Goal: Task Accomplishment & Management: Manage account settings

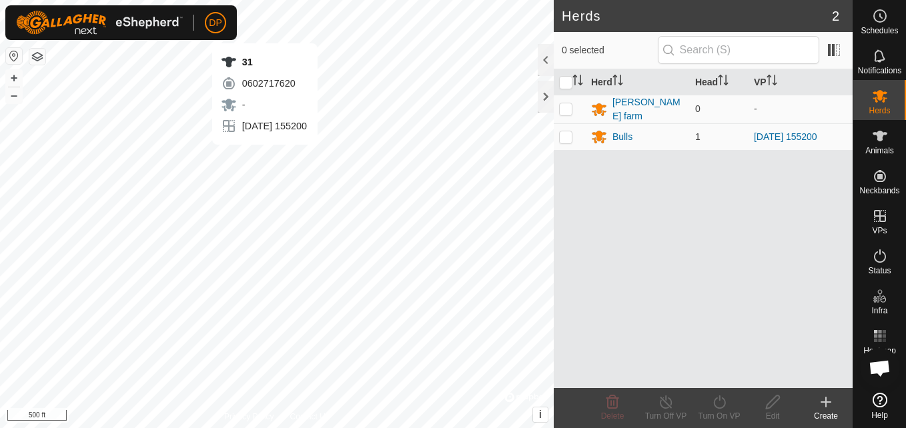
scroll to position [791, 0]
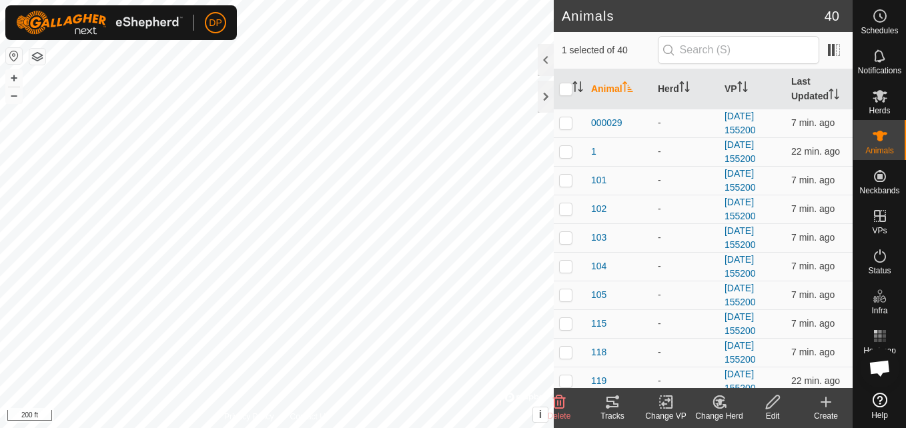
click at [614, 400] on icon at bounding box center [612, 402] width 16 height 16
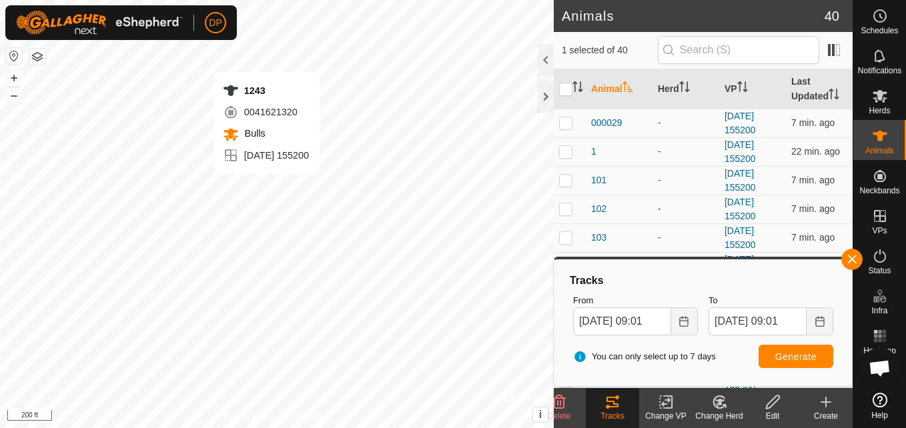
checkbox input "true"
checkbox input "false"
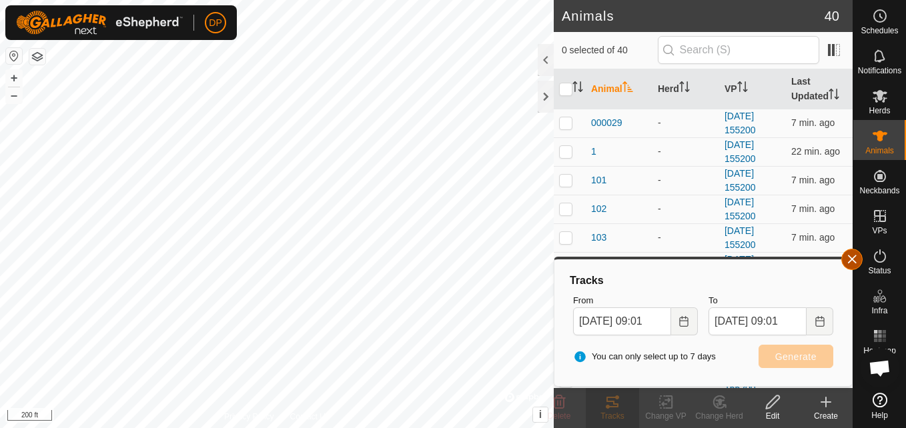
click at [843, 257] on button "button" at bounding box center [851, 259] width 21 height 21
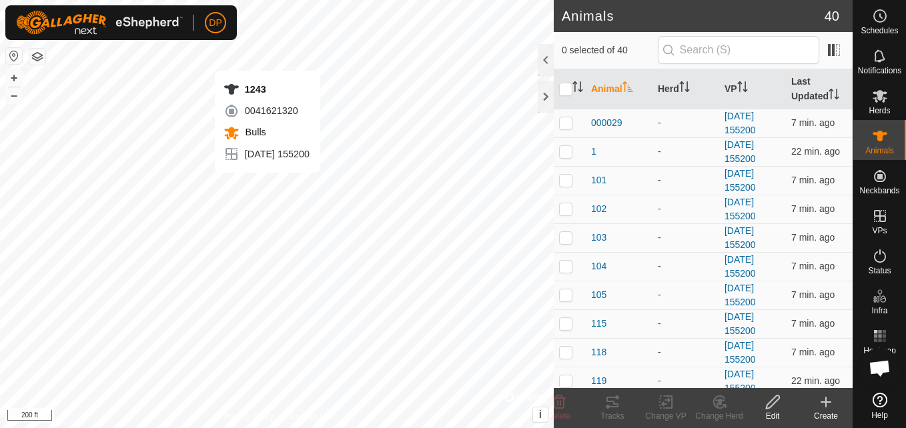
checkbox input "true"
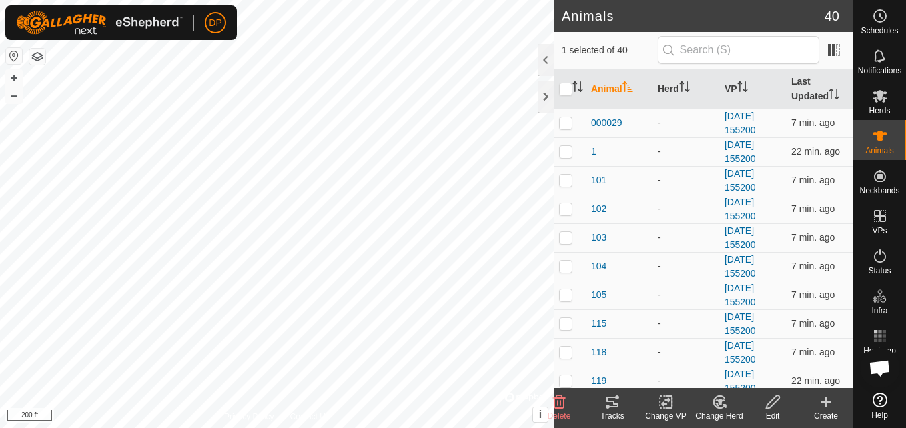
click at [609, 399] on icon at bounding box center [612, 402] width 16 height 16
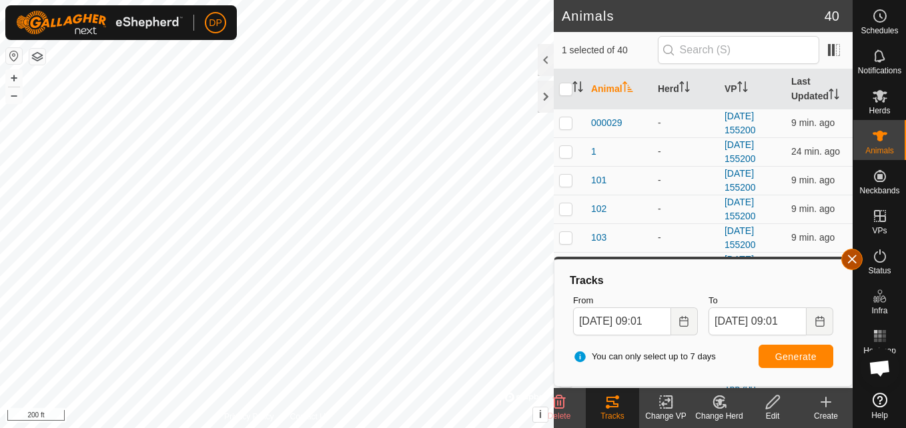
click at [852, 257] on button "button" at bounding box center [851, 259] width 21 height 21
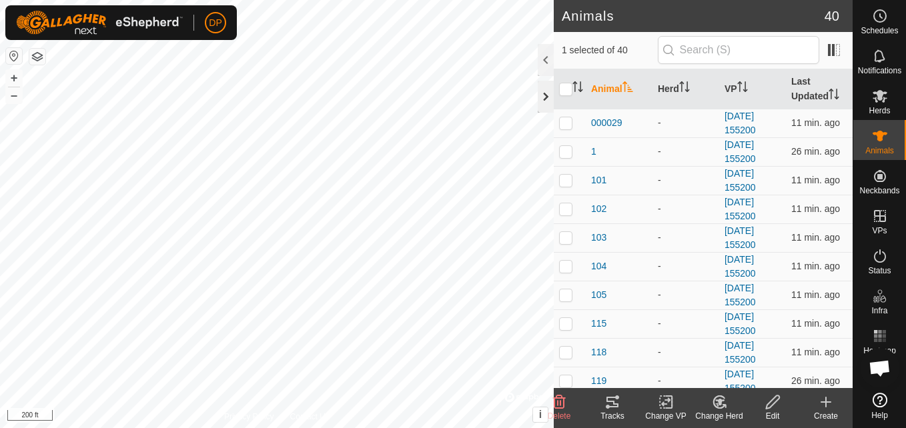
click at [541, 93] on div at bounding box center [545, 97] width 16 height 32
